Goal: Find specific fact: Find specific fact

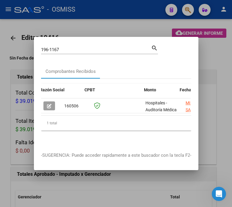
scroll to position [0, 146]
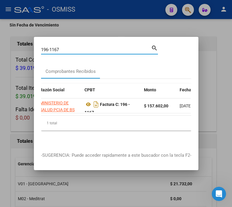
drag, startPoint x: 65, startPoint y: 46, endPoint x: 39, endPoint y: 48, distance: 25.6
click at [39, 48] on mat-dialog-content "196-1167 Buscar (apellido, dni, cuil, nro traspaso, cuit, obra social) search C…" at bounding box center [116, 94] width 165 height 101
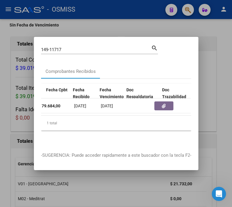
scroll to position [0, 286]
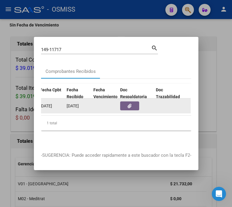
click at [132, 104] on button "button" at bounding box center [129, 105] width 19 height 9
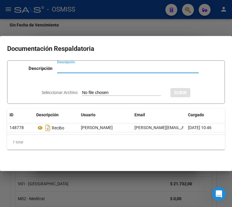
click at [97, 36] on mat-dialog-container "Documentación Respaldatoria Descripción Descripción Seleccionar Archivo SUBIR I…" at bounding box center [116, 103] width 232 height 135
click at [93, 22] on div at bounding box center [116, 103] width 232 height 207
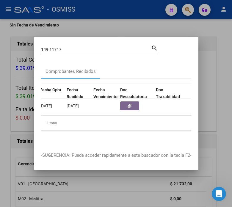
click at [64, 47] on input "149-11717" at bounding box center [96, 49] width 110 height 5
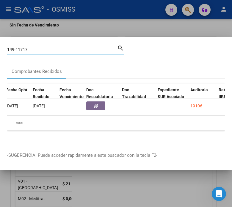
paste input "4-2640"
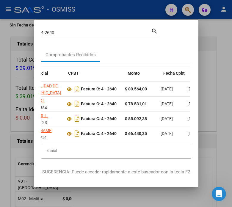
scroll to position [0, 162]
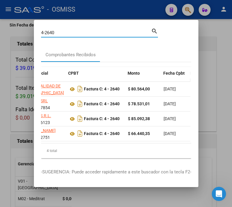
click at [71, 30] on input "4-2640" at bounding box center [96, 32] width 110 height 5
click at [98, 28] on div "4-2640 Buscar (apellido, dni, cuil, [PERSON_NAME], cuit, obra social)" at bounding box center [96, 32] width 110 height 9
type input "4-2637"
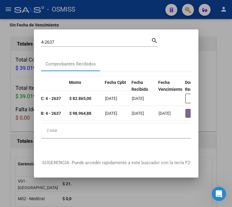
scroll to position [0, 201]
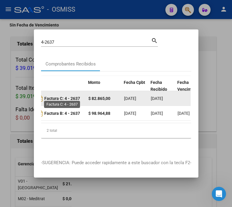
drag, startPoint x: 82, startPoint y: 94, endPoint x: 65, endPoint y: 97, distance: 17.9
click at [65, 97] on div "Factura C: 4 - 2637" at bounding box center [56, 99] width 55 height 10
copy strong "4 - 2637"
